Goal: Entertainment & Leisure: Consume media (video, audio)

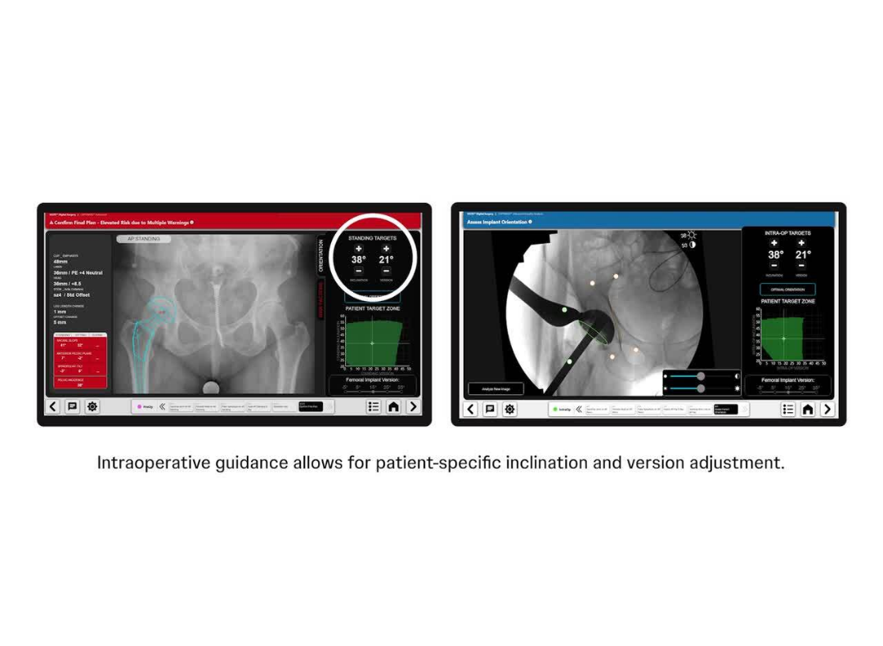
click at [662, 316] on icon "Video Player" at bounding box center [690, 323] width 46 height 46
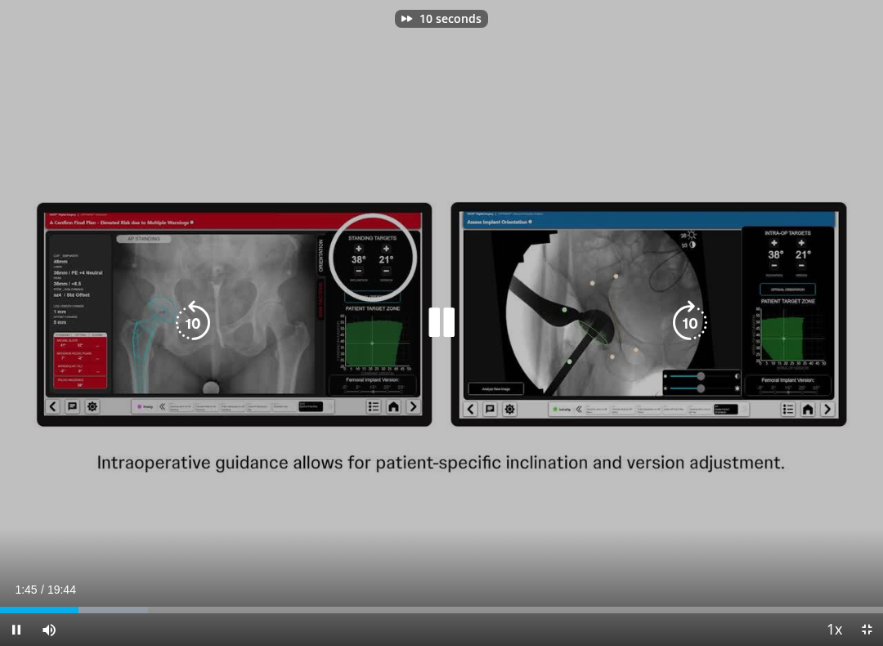
click at [662, 306] on icon "Video Player" at bounding box center [690, 323] width 46 height 46
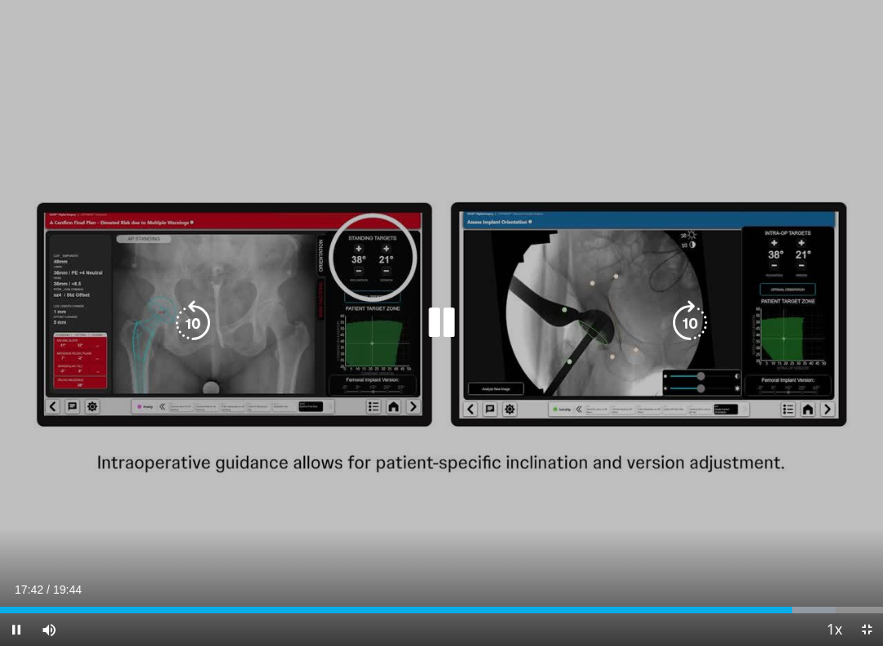
click at [662, 316] on icon "Video Player" at bounding box center [690, 323] width 46 height 46
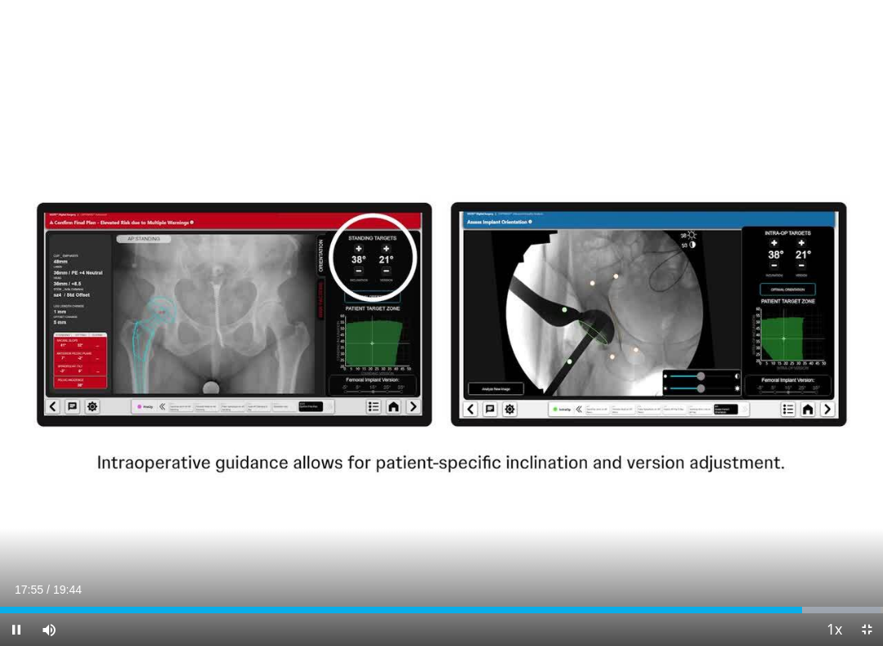
click at [662, 337] on div "10 seconds Tap to unmute" at bounding box center [441, 323] width 883 height 646
click at [662, 323] on icon "Video Player" at bounding box center [690, 323] width 46 height 46
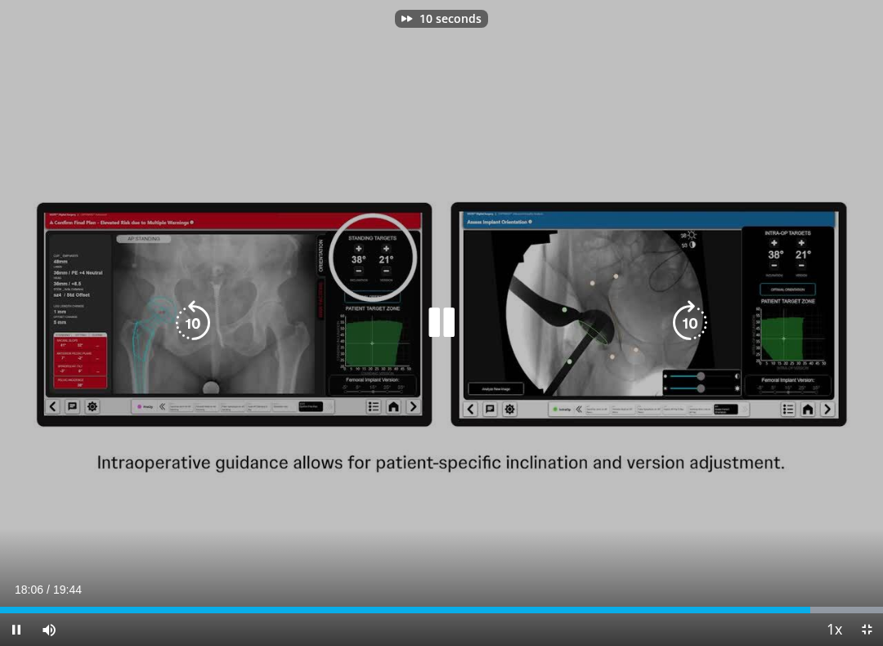
click at [662, 327] on icon "Video Player" at bounding box center [690, 323] width 46 height 46
click at [662, 328] on icon "Video Player" at bounding box center [690, 323] width 46 height 46
click at [662, 326] on icon "Video Player" at bounding box center [690, 323] width 46 height 46
click at [662, 324] on icon "Video Player" at bounding box center [690, 323] width 46 height 46
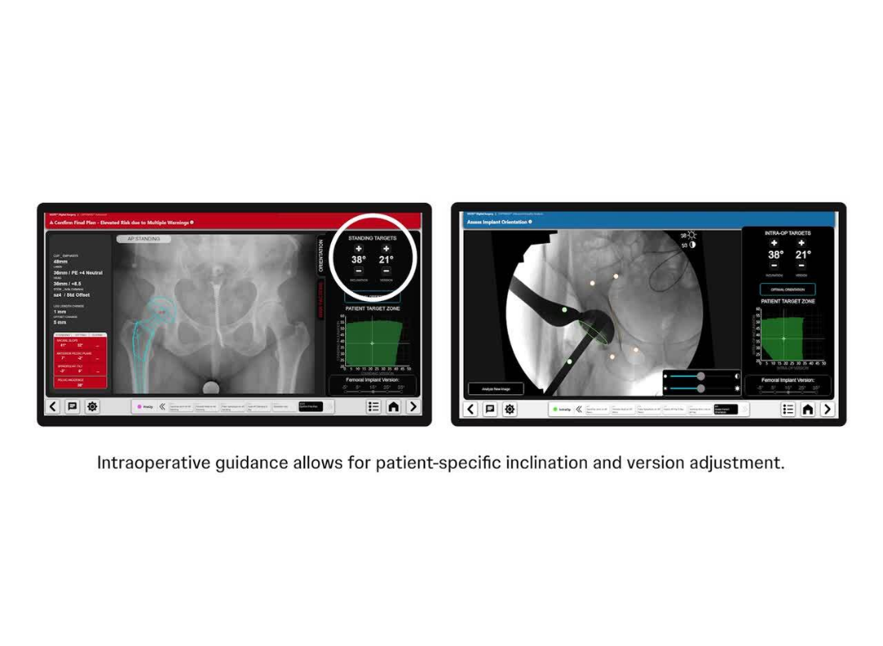
click at [662, 320] on icon "Video Player" at bounding box center [690, 323] width 46 height 46
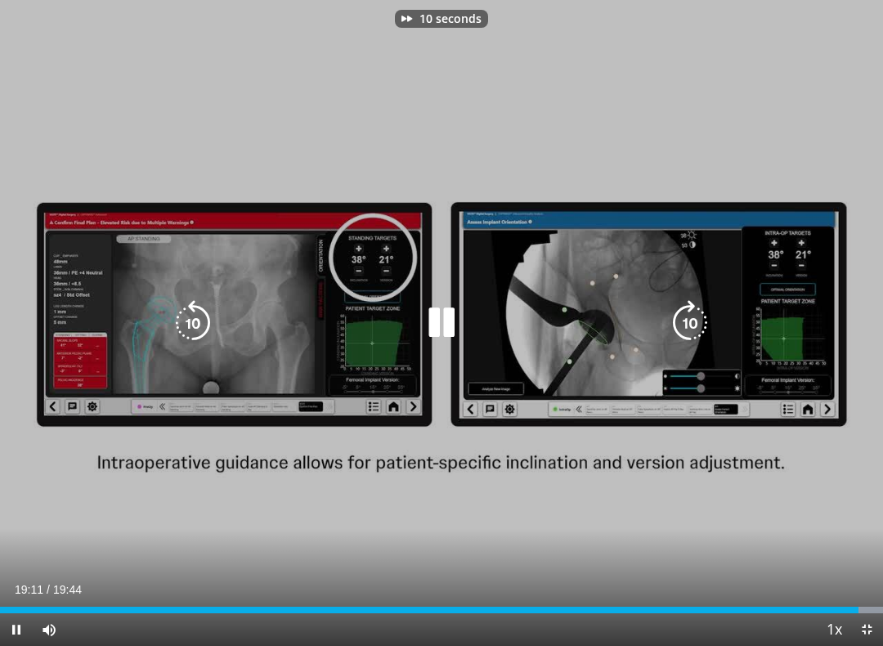
click at [662, 323] on icon "Video Player" at bounding box center [690, 323] width 46 height 46
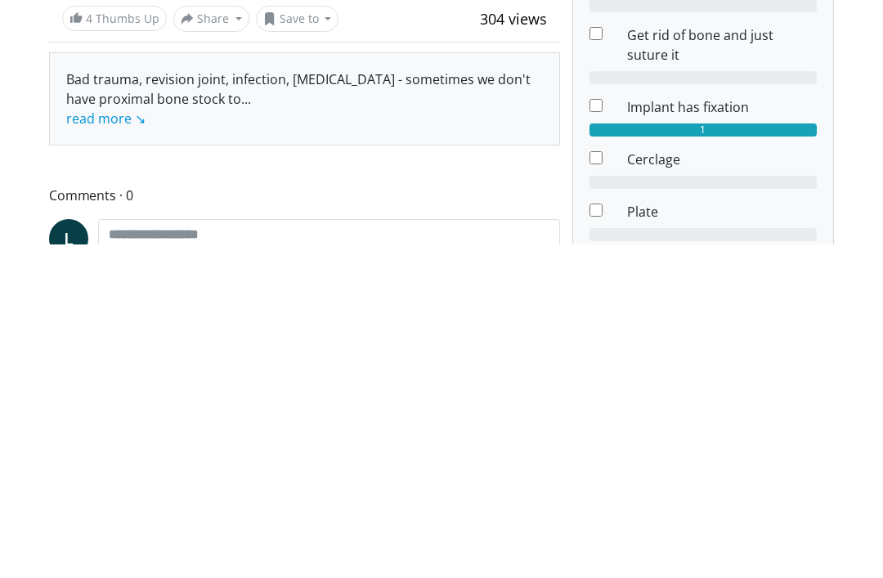
scroll to position [554, 0]
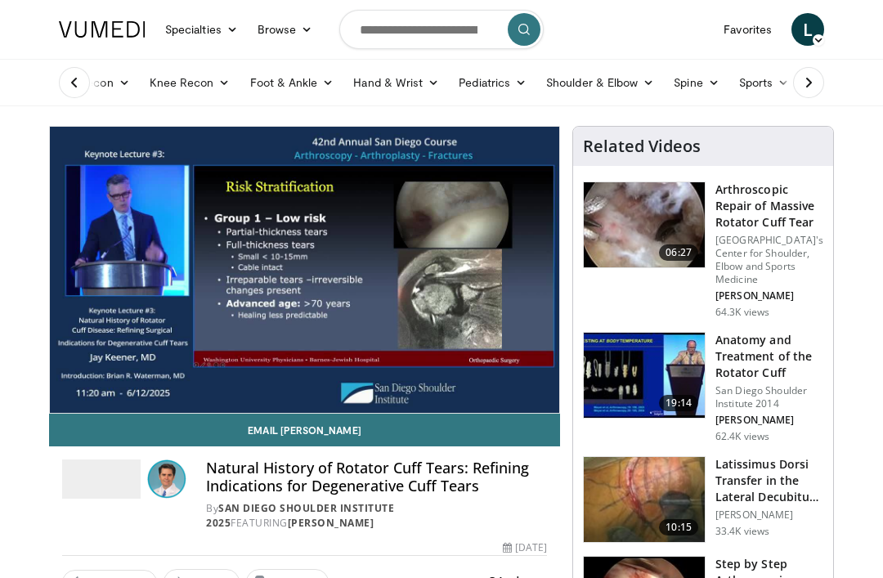
click at [522, 420] on link "Email Jay" at bounding box center [304, 430] width 511 height 33
click at [546, 425] on link "Email Jay" at bounding box center [304, 430] width 511 height 33
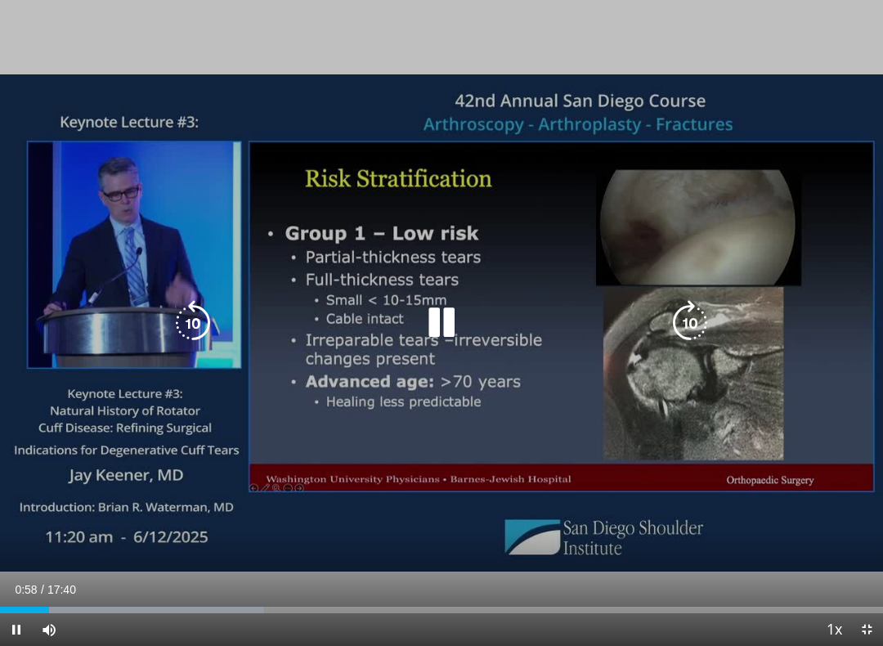
click at [708, 326] on icon "Video Player" at bounding box center [690, 323] width 46 height 46
click at [709, 321] on icon "Video Player" at bounding box center [690, 323] width 46 height 46
click at [711, 320] on icon "Video Player" at bounding box center [690, 323] width 46 height 46
click at [711, 325] on icon "Video Player" at bounding box center [690, 323] width 46 height 46
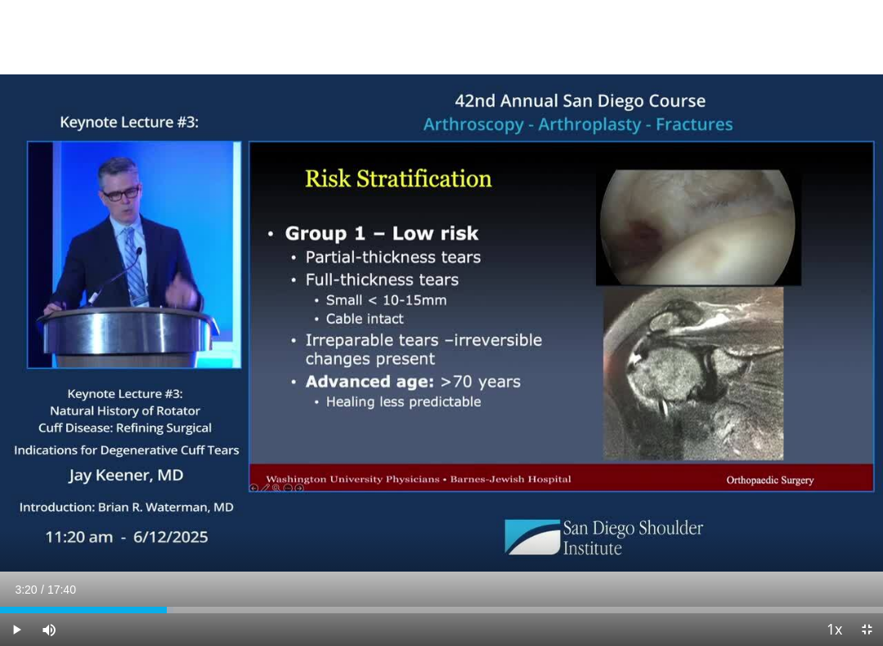
click at [34, 577] on span "3:20" at bounding box center [26, 589] width 22 height 13
click at [62, 577] on div "Loaded : 47.18%" at bounding box center [441, 606] width 883 height 16
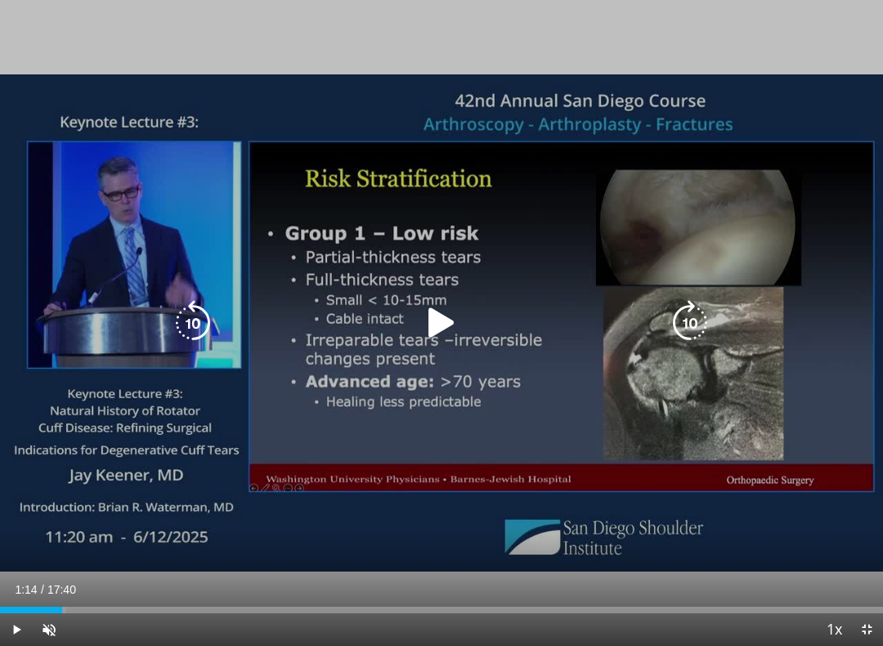
click at [459, 334] on icon "Video Player" at bounding box center [442, 323] width 46 height 46
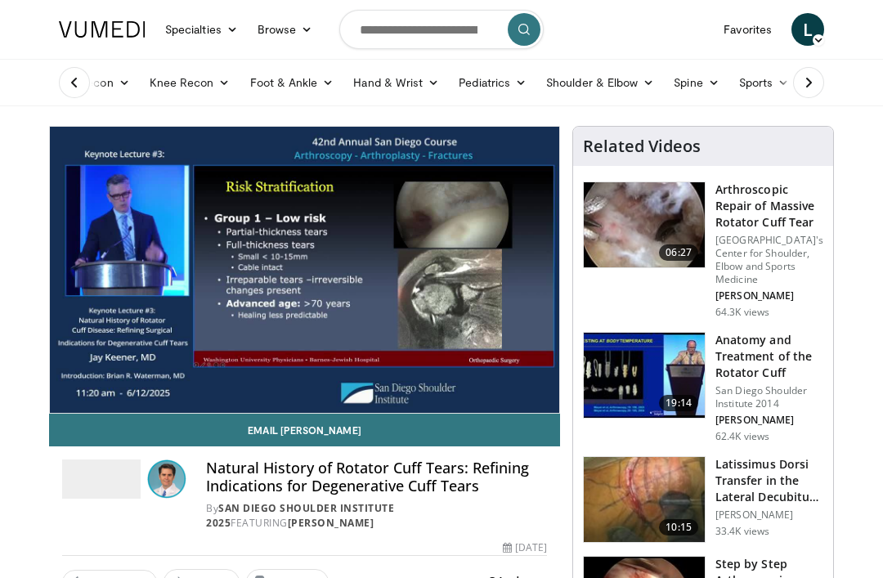
click at [537, 420] on link "Email Jay" at bounding box center [304, 430] width 511 height 33
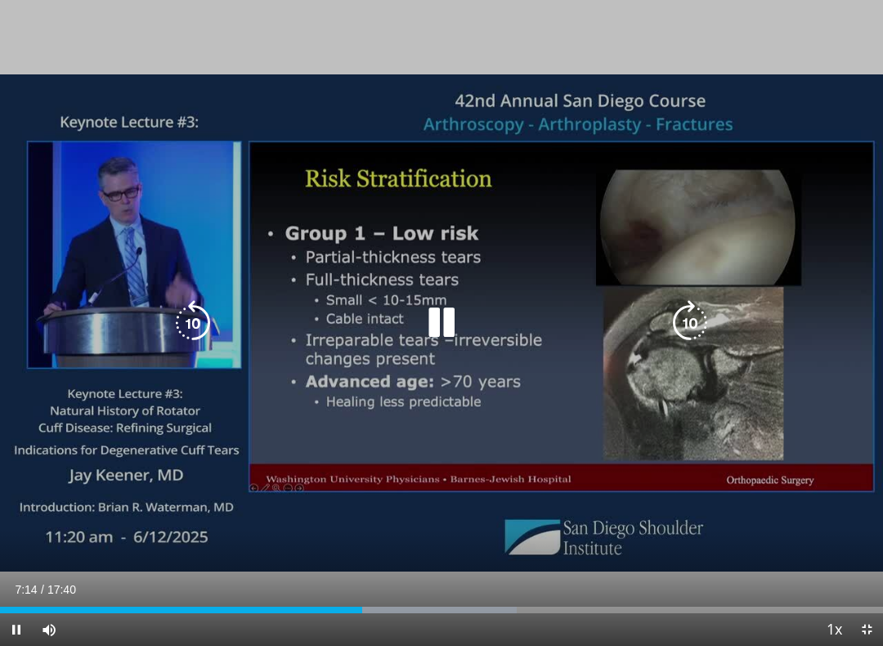
click at [19, 577] on span "Video Player" at bounding box center [16, 629] width 33 height 33
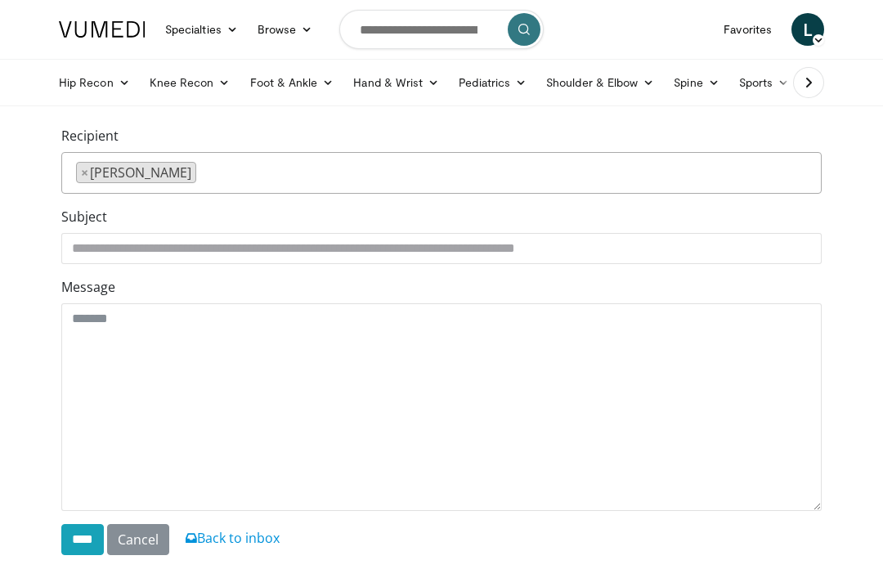
scroll to position [285, 0]
